Goal: Information Seeking & Learning: Learn about a topic

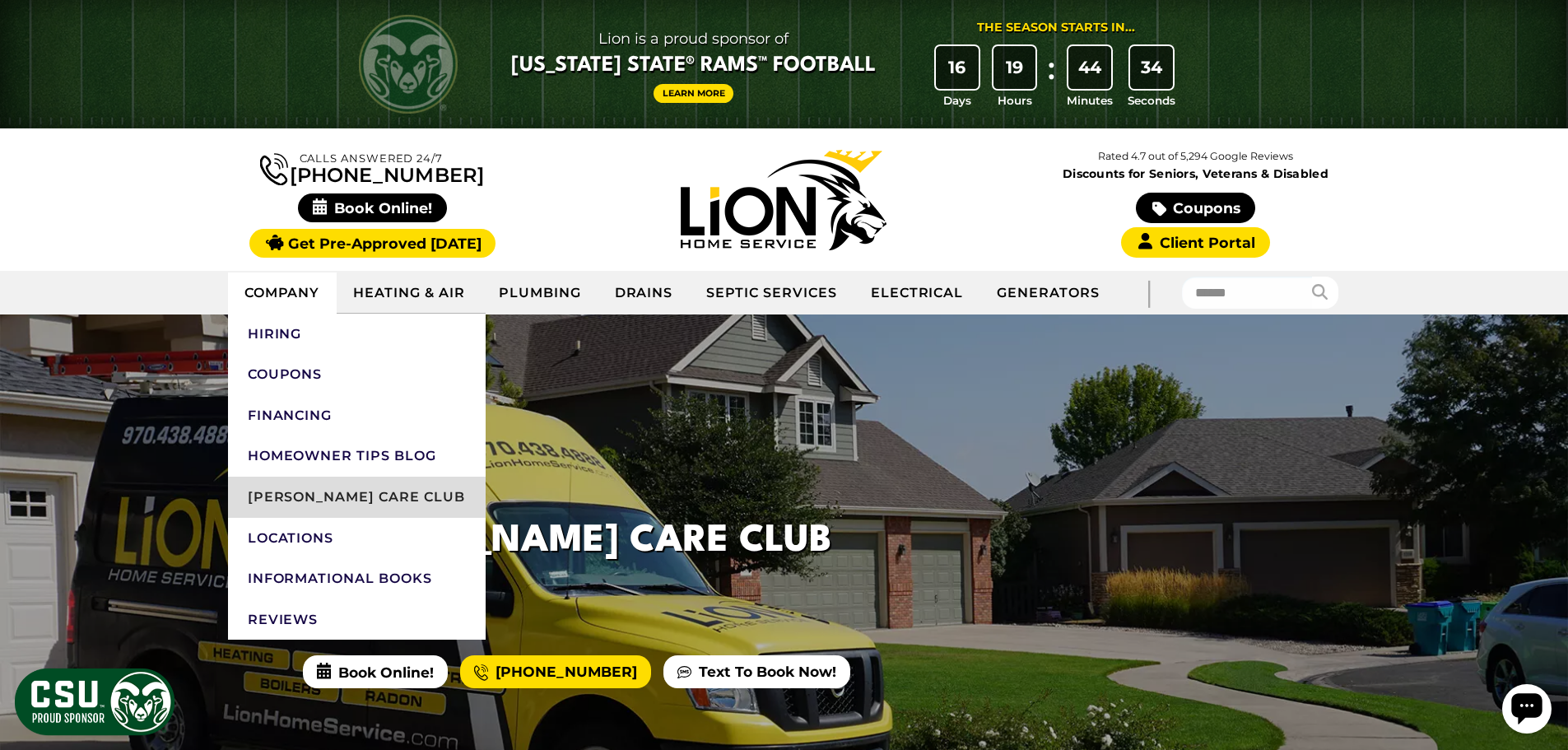
click at [331, 496] on link "[PERSON_NAME] Care Club" at bounding box center [357, 497] width 258 height 41
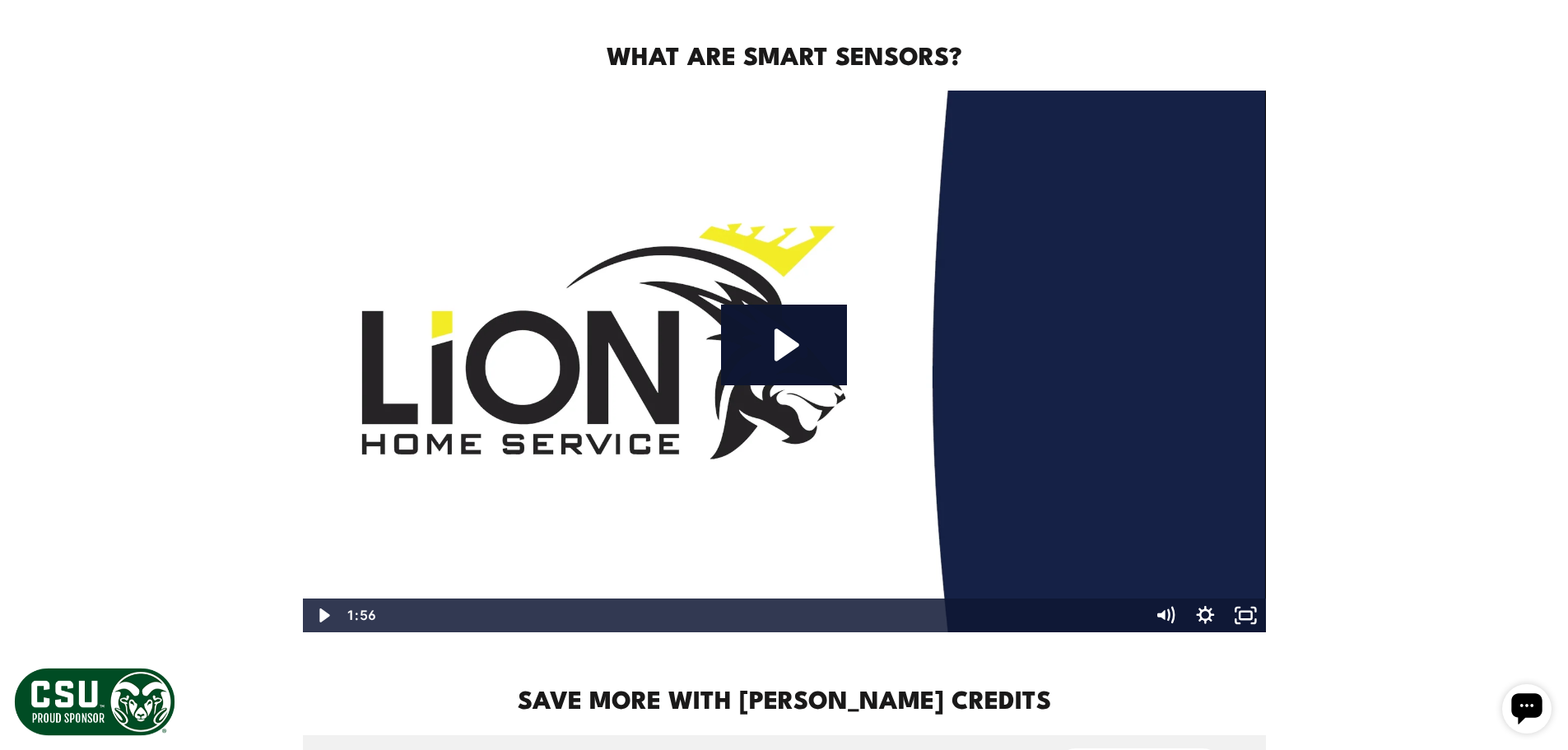
scroll to position [1070, 0]
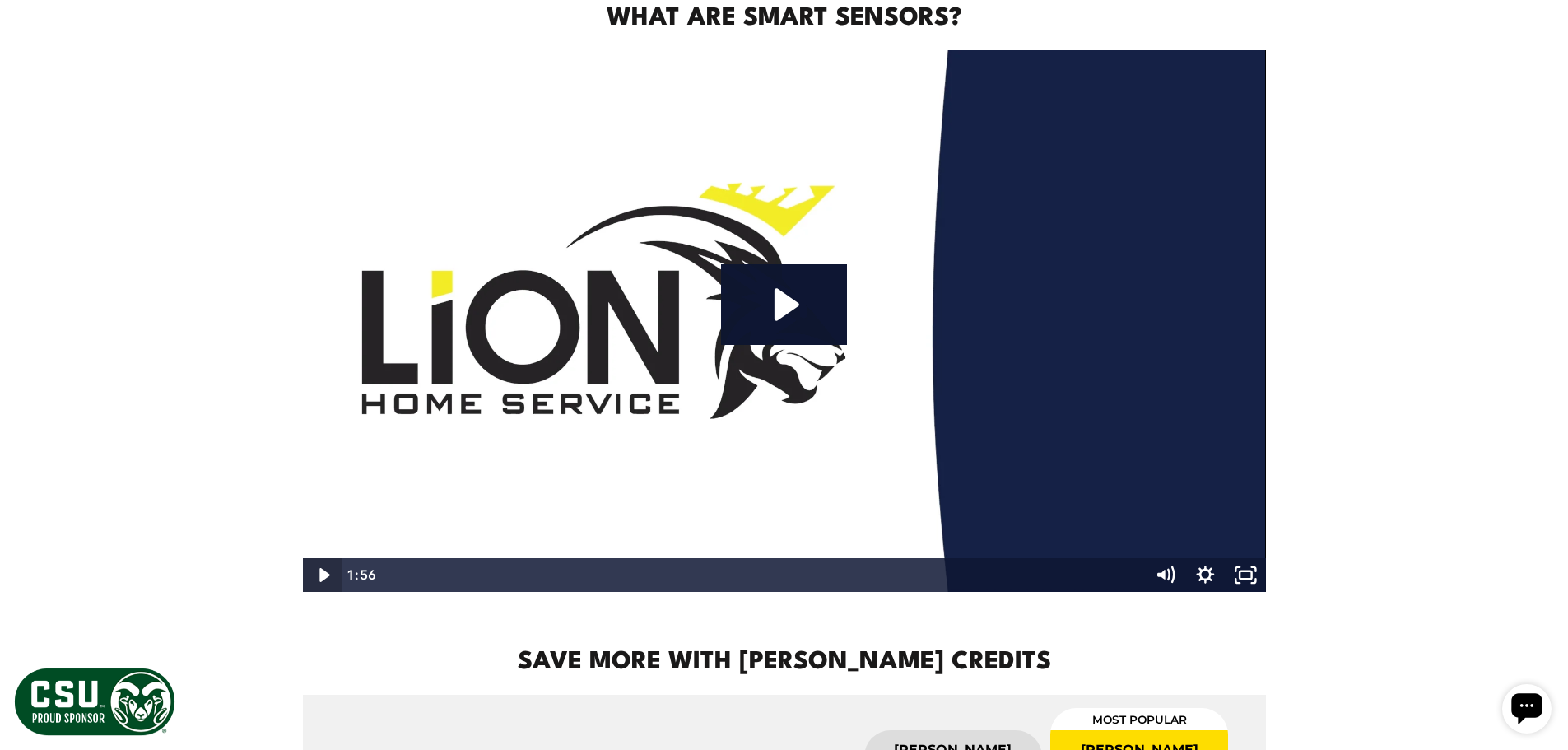
click at [329, 578] on icon "Play Video" at bounding box center [324, 575] width 40 height 34
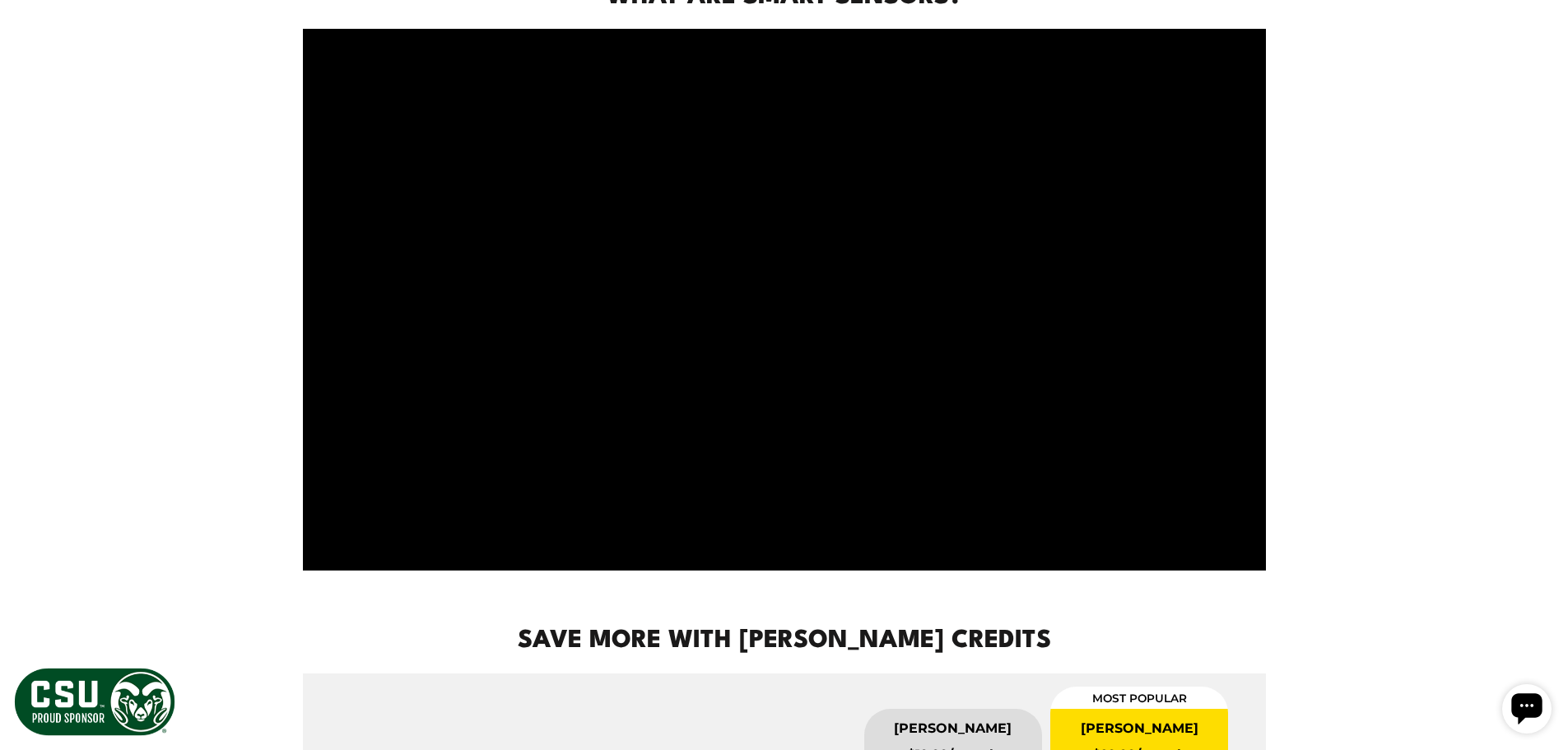
scroll to position [1098, 0]
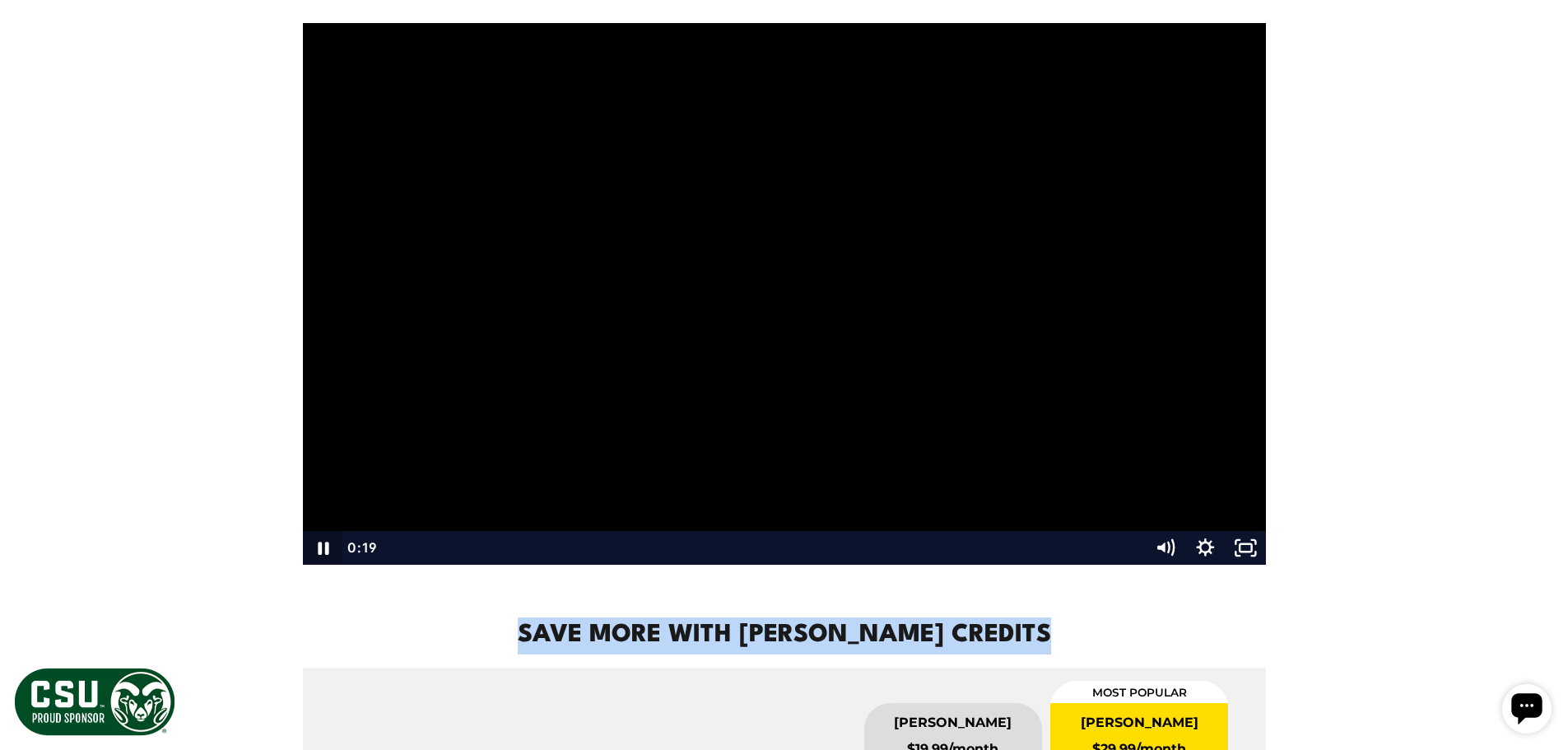
click at [326, 543] on icon "Pause" at bounding box center [323, 549] width 10 height 13
